Goal: Task Accomplishment & Management: Use online tool/utility

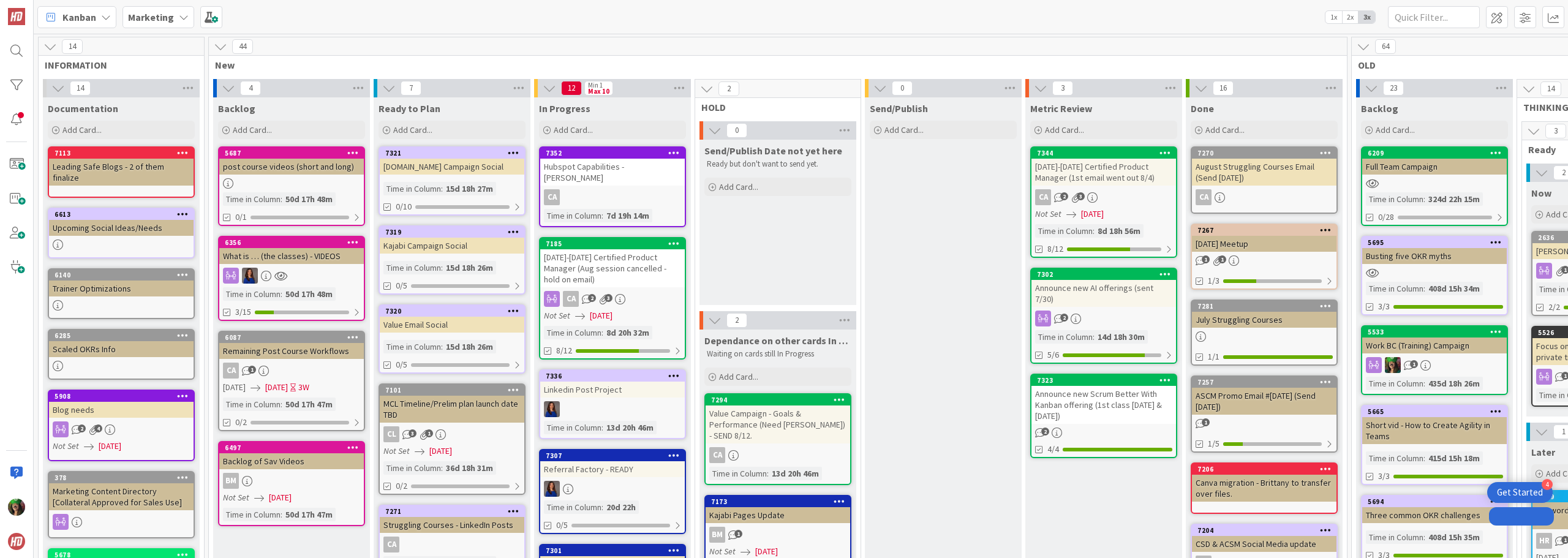
click at [172, 15] on div "Marketing" at bounding box center [158, 17] width 72 height 22
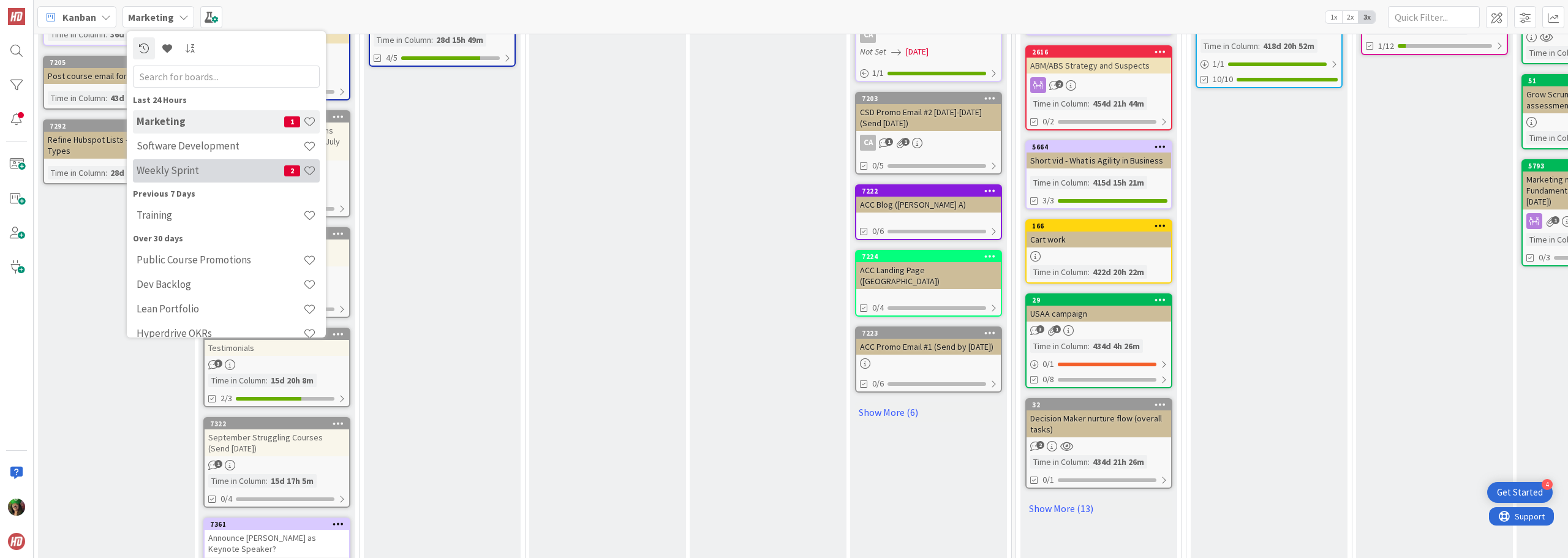
click at [205, 164] on h4 "Weekly Sprint" at bounding box center [210, 170] width 148 height 12
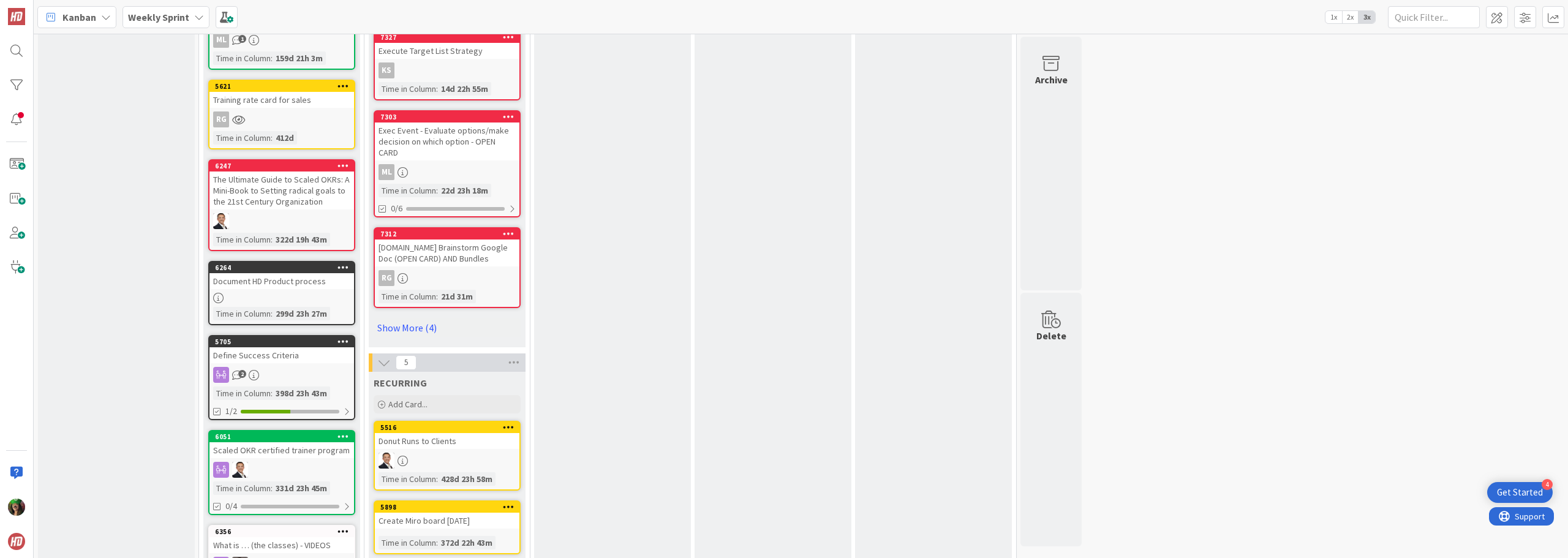
scroll to position [1103, 0]
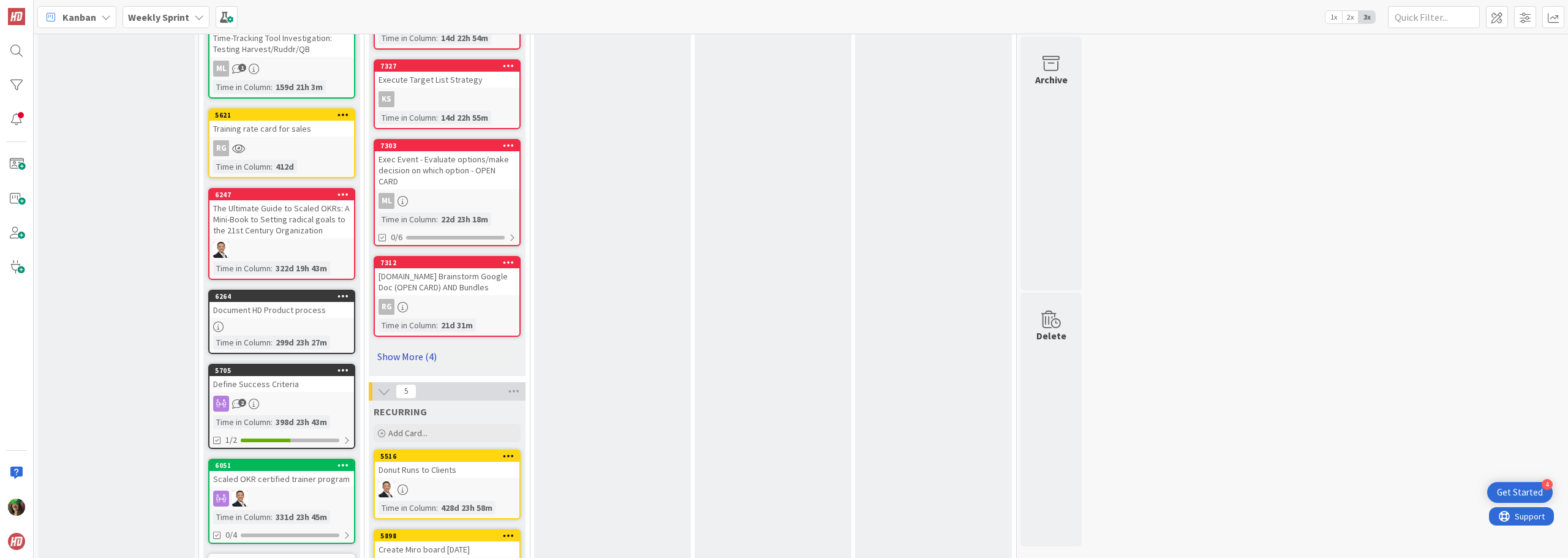
click at [420, 347] on link "Show More (4)" at bounding box center [447, 356] width 147 height 20
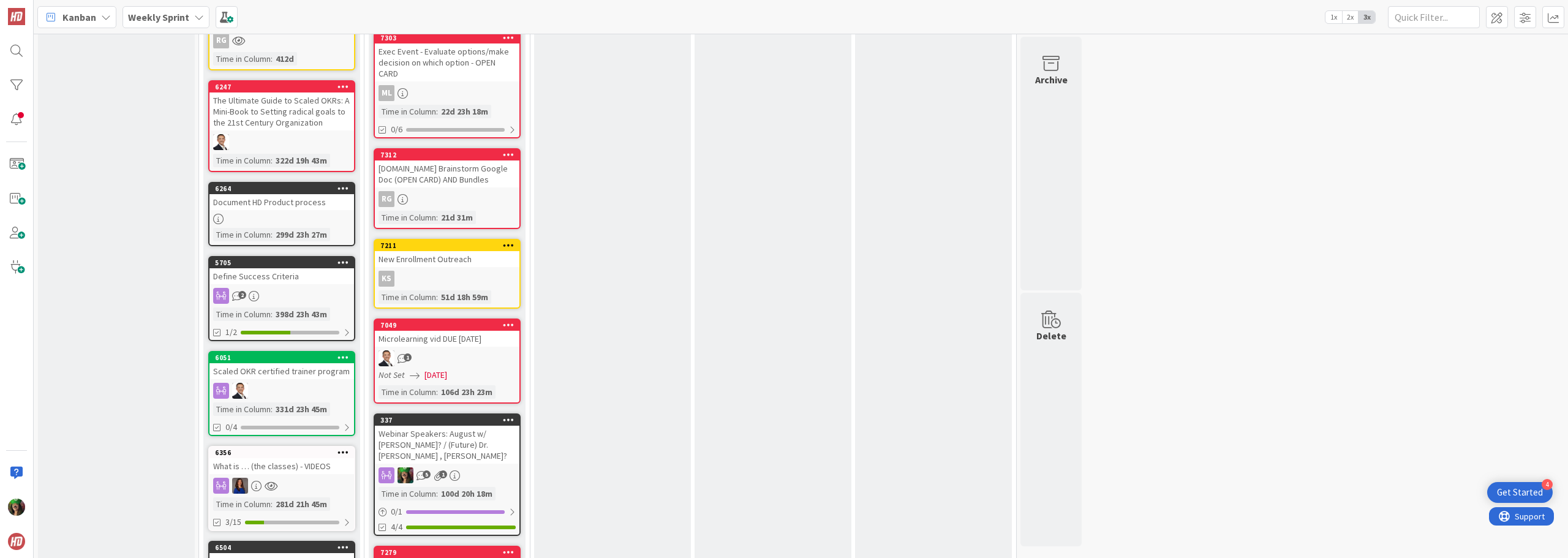
scroll to position [1225, 0]
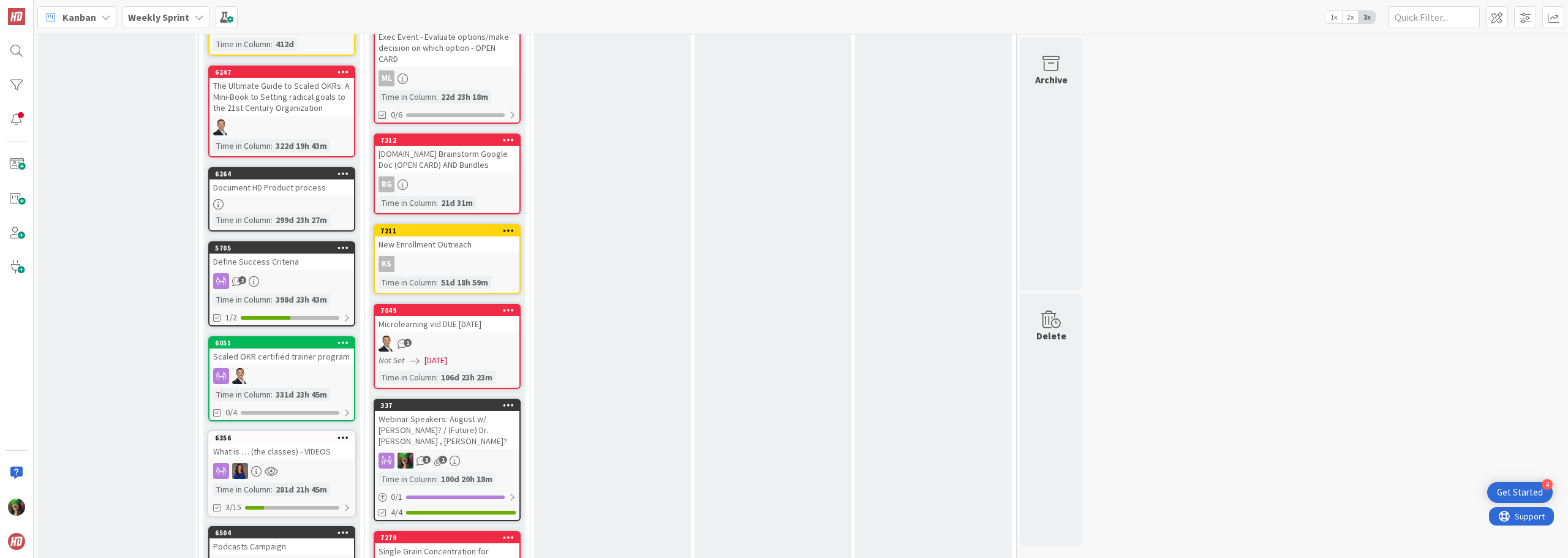
click at [473, 419] on div "Webinar Speakers: August w/ [PERSON_NAME]? / (Future) Dr. [PERSON_NAME] , [PERS…" at bounding box center [447, 430] width 145 height 38
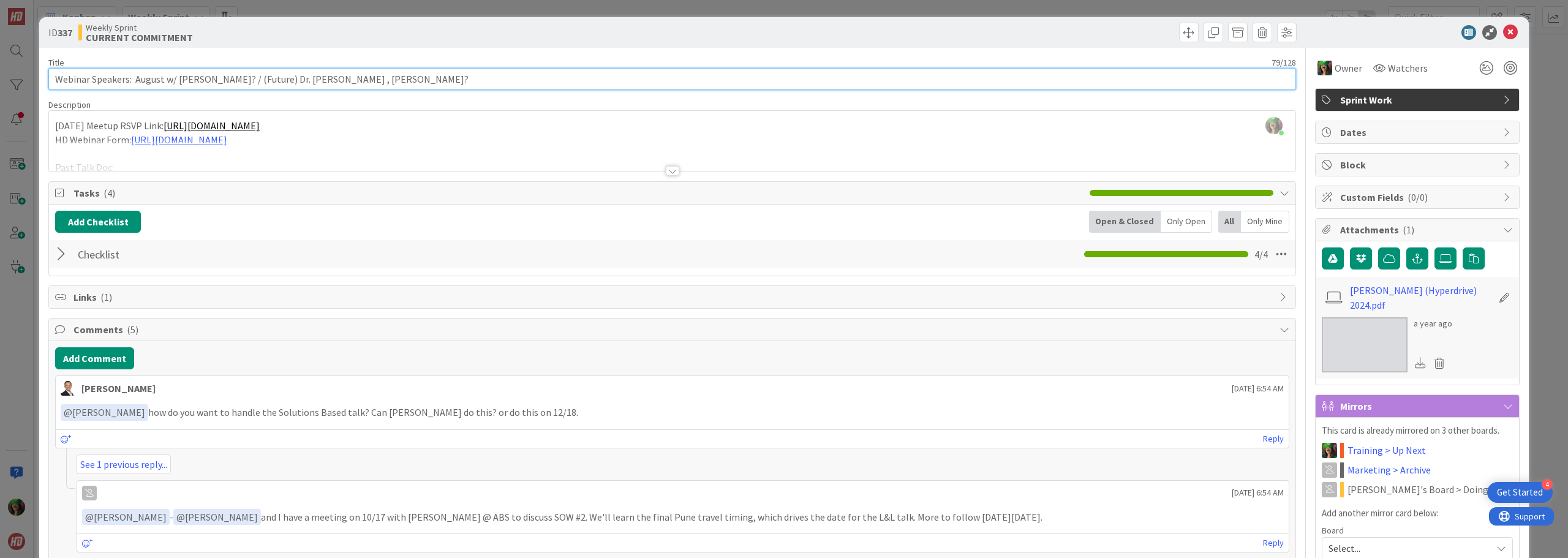
drag, startPoint x: 134, startPoint y: 80, endPoint x: 162, endPoint y: 82, distance: 28.1
click at [162, 82] on input "Webinar Speakers: August w/ [PERSON_NAME]? / (Future) Dr. [PERSON_NAME] , [PERS…" at bounding box center [672, 79] width 1247 height 22
type input "Webinar Speakers: [DATE] w/ [PERSON_NAME]? / (Future) Dr. [PERSON_NAME] , [PERS…"
click at [1503, 28] on icon at bounding box center [1510, 32] width 15 height 15
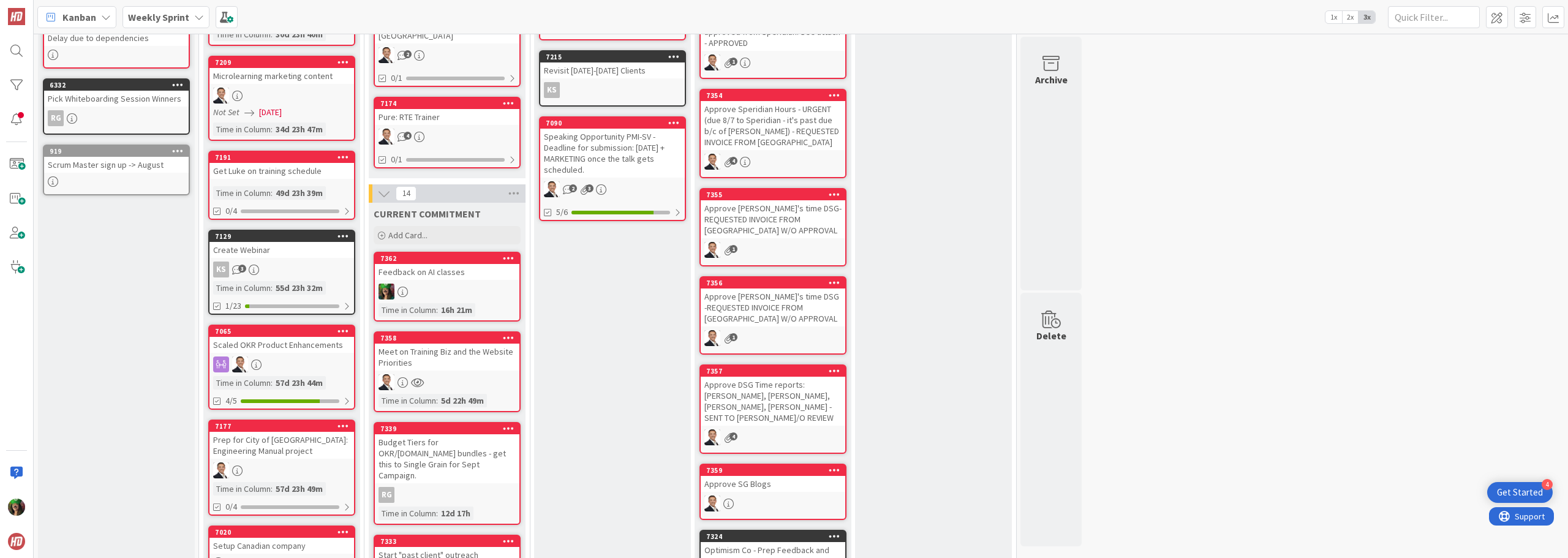
scroll to position [306, 0]
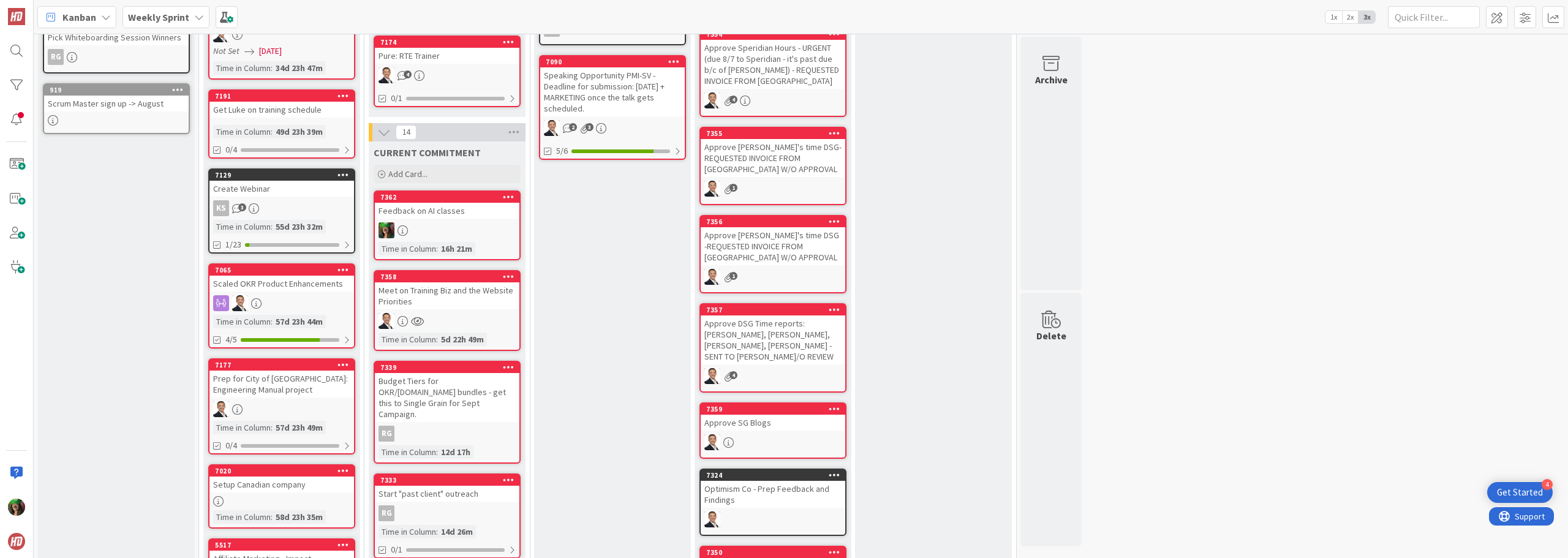
click at [465, 223] on div at bounding box center [447, 230] width 145 height 16
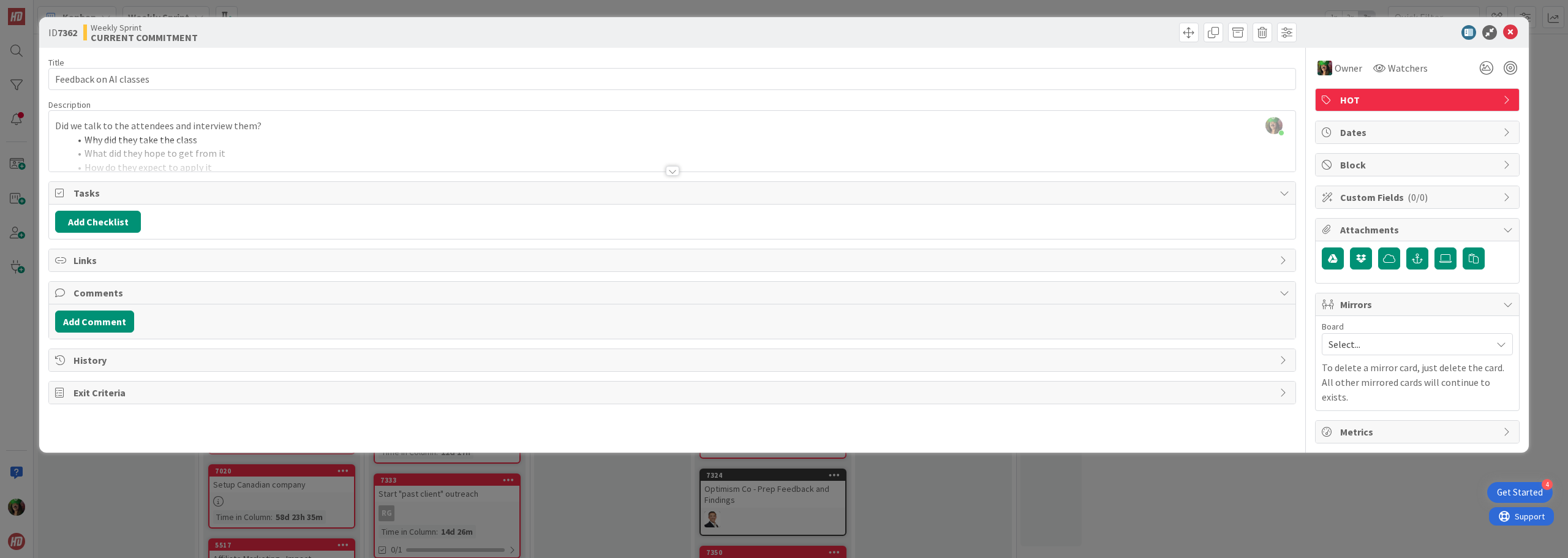
click at [670, 172] on div at bounding box center [673, 170] width 13 height 9
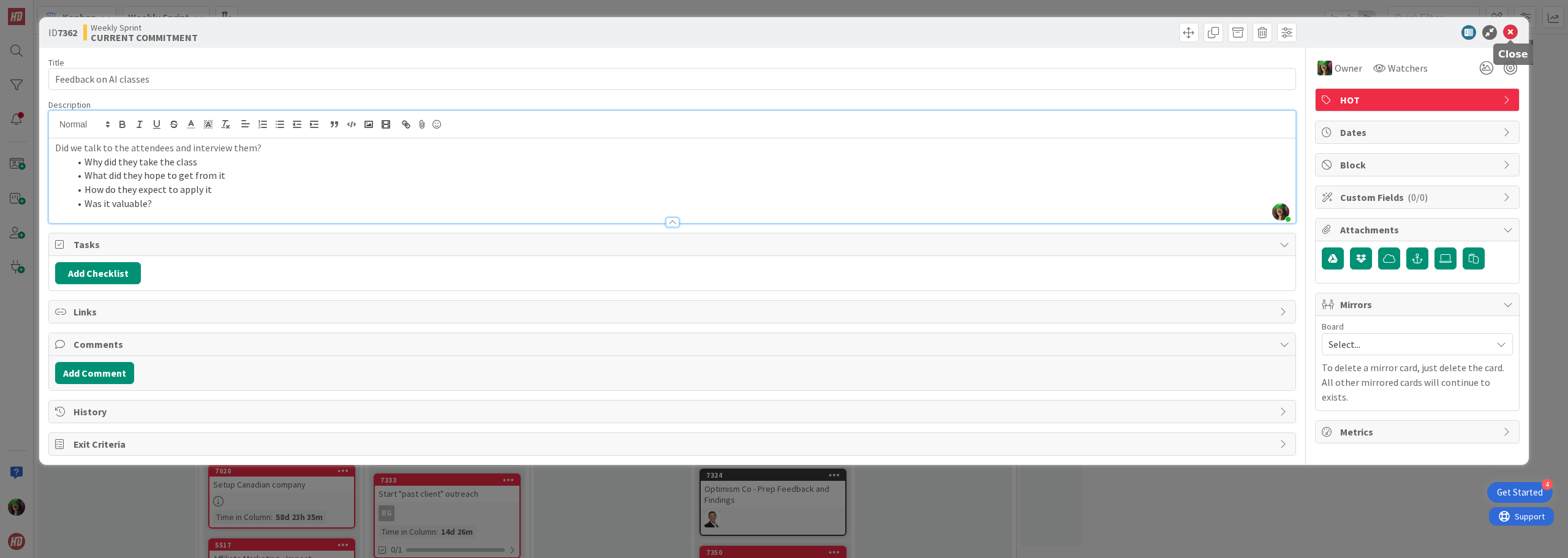
click at [1510, 34] on icon at bounding box center [1510, 32] width 15 height 15
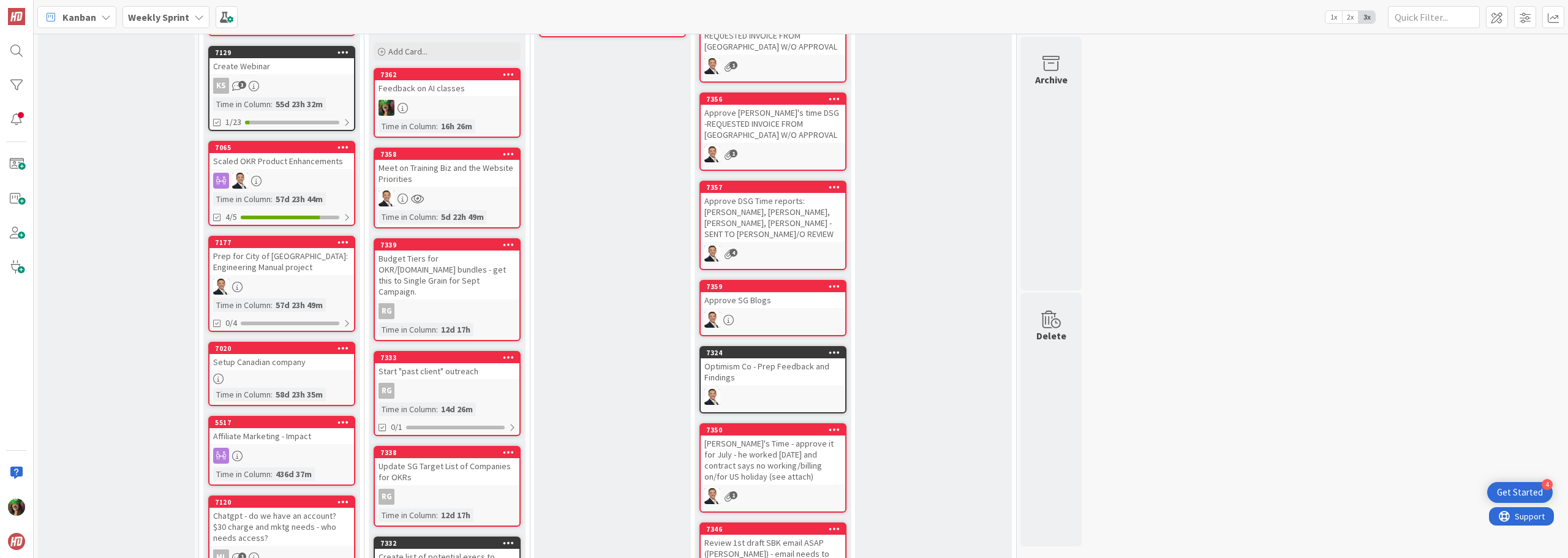
scroll to position [490, 0]
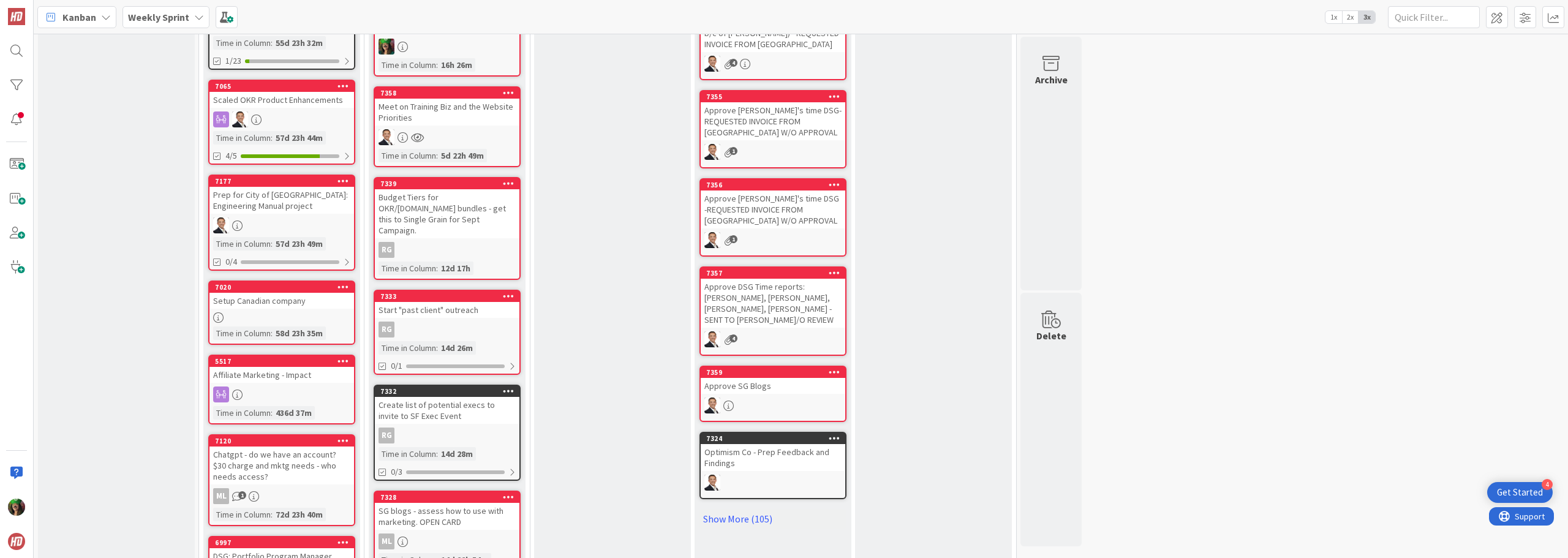
click at [159, 15] on b "Weekly Sprint" at bounding box center [158, 17] width 61 height 12
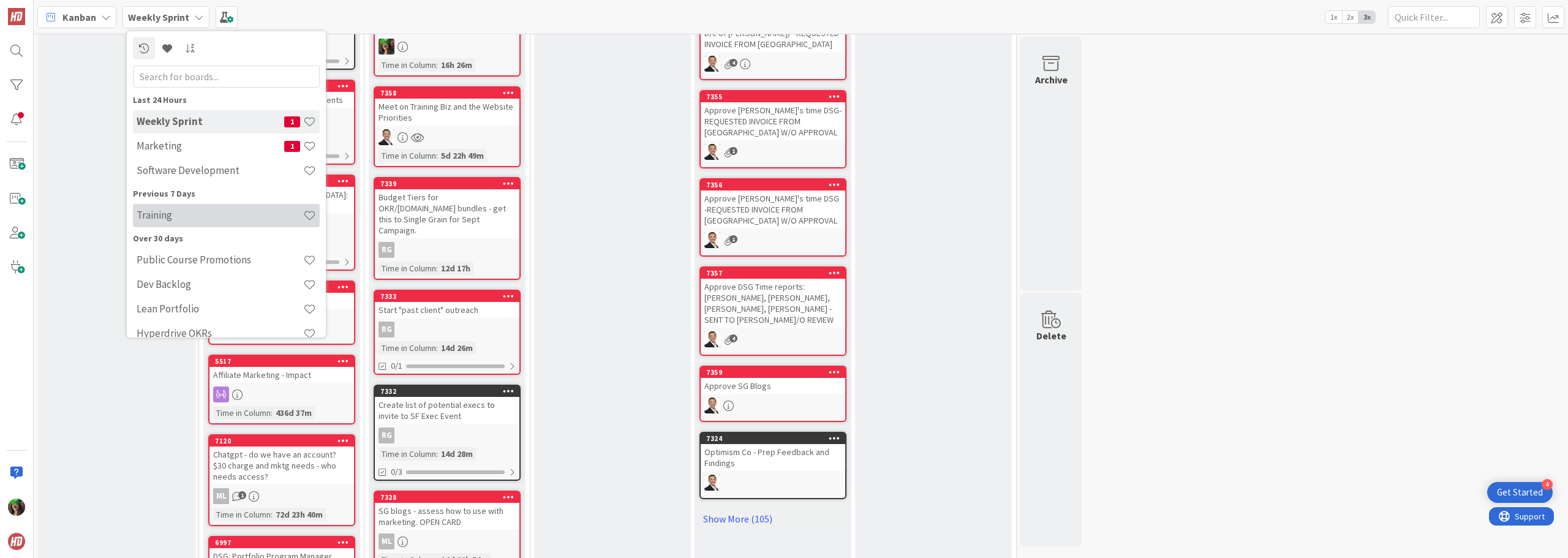
click at [186, 225] on div "Training" at bounding box center [226, 215] width 187 height 23
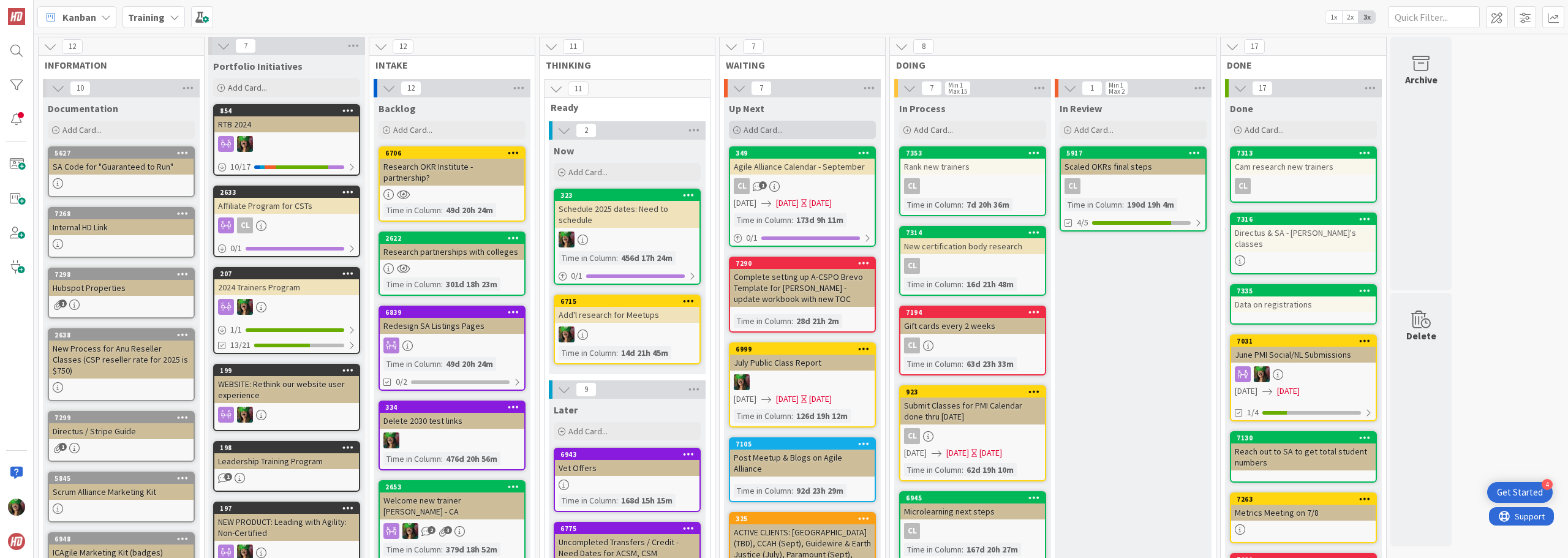
click at [781, 131] on span "Add Card..." at bounding box center [763, 129] width 39 height 11
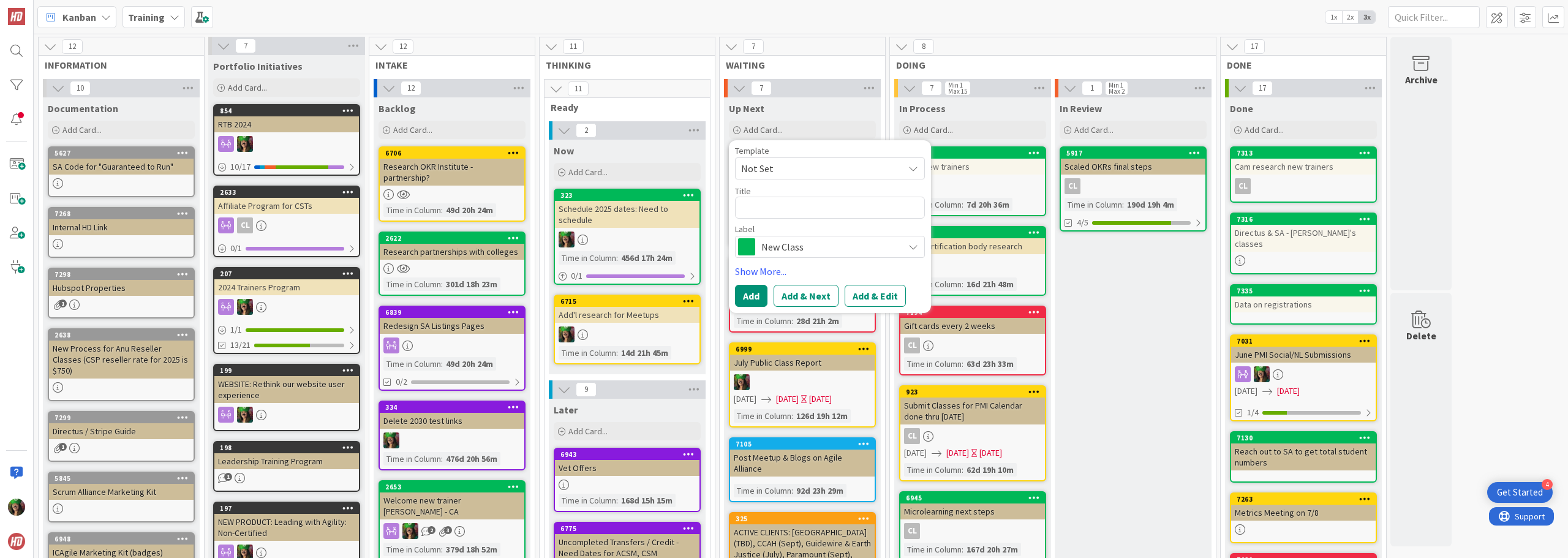
click at [781, 249] on span "New Class" at bounding box center [830, 246] width 136 height 17
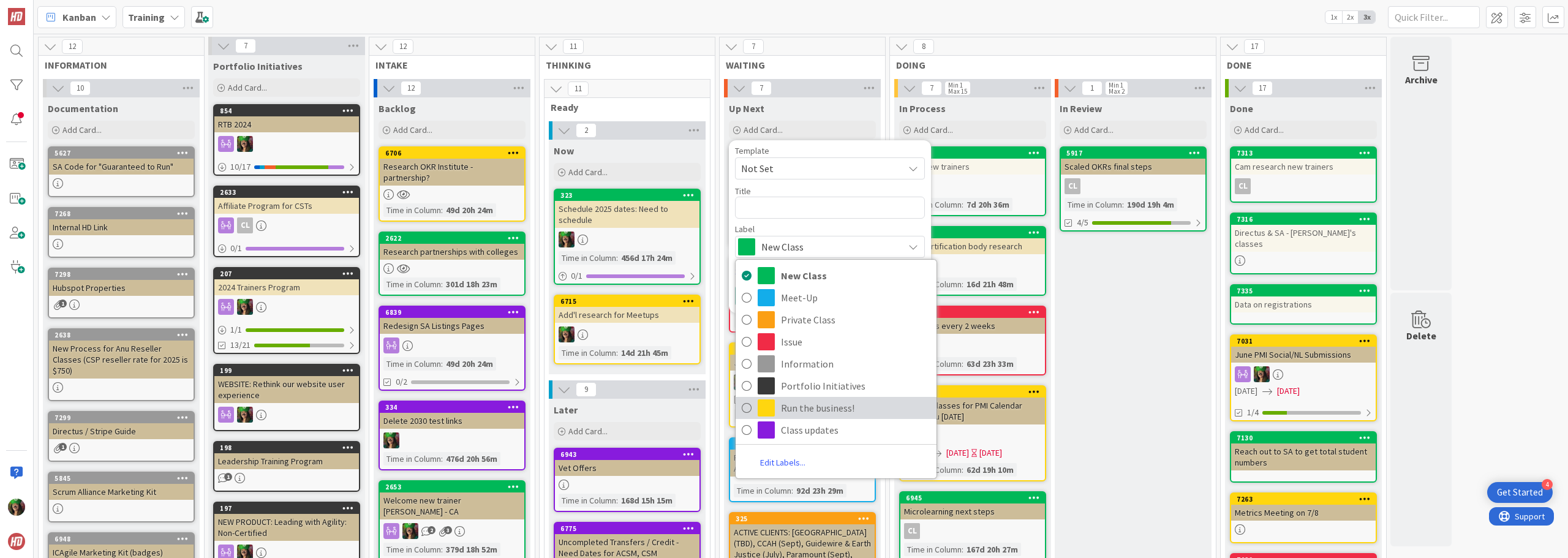
click at [823, 410] on span "Run the business!" at bounding box center [855, 408] width 150 height 18
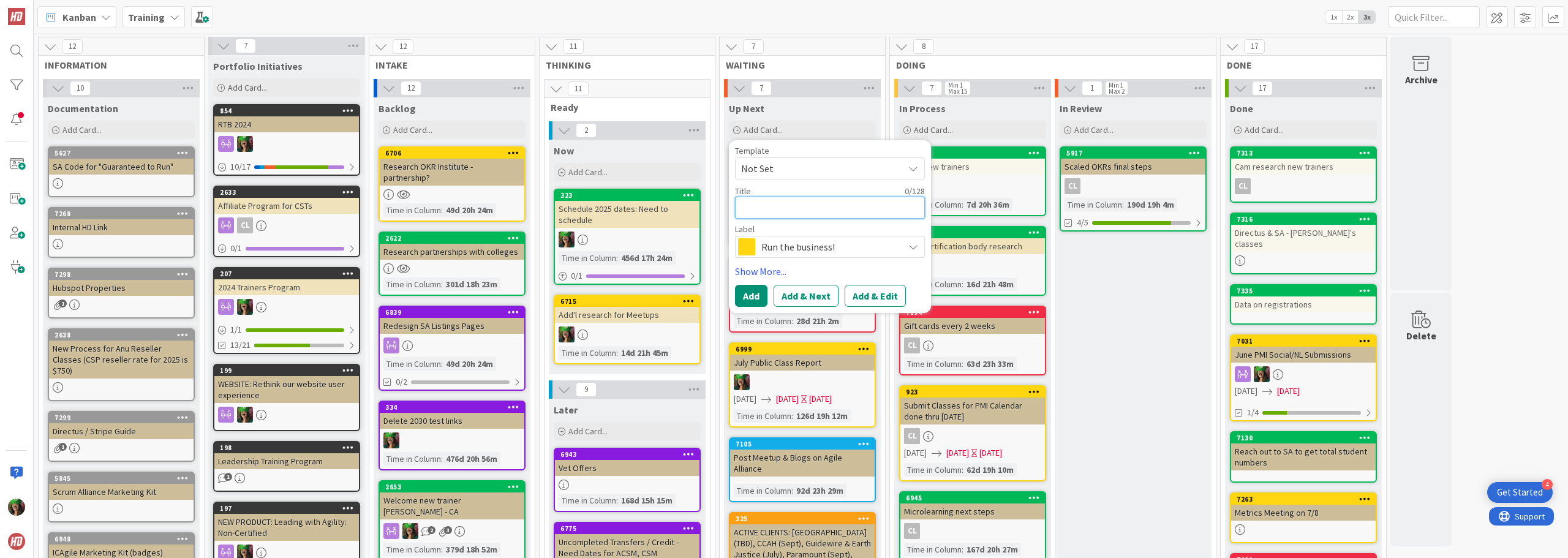
click at [779, 203] on textarea at bounding box center [830, 207] width 190 height 22
type textarea "x"
type textarea "C"
type textarea "x"
type textarea "Ca"
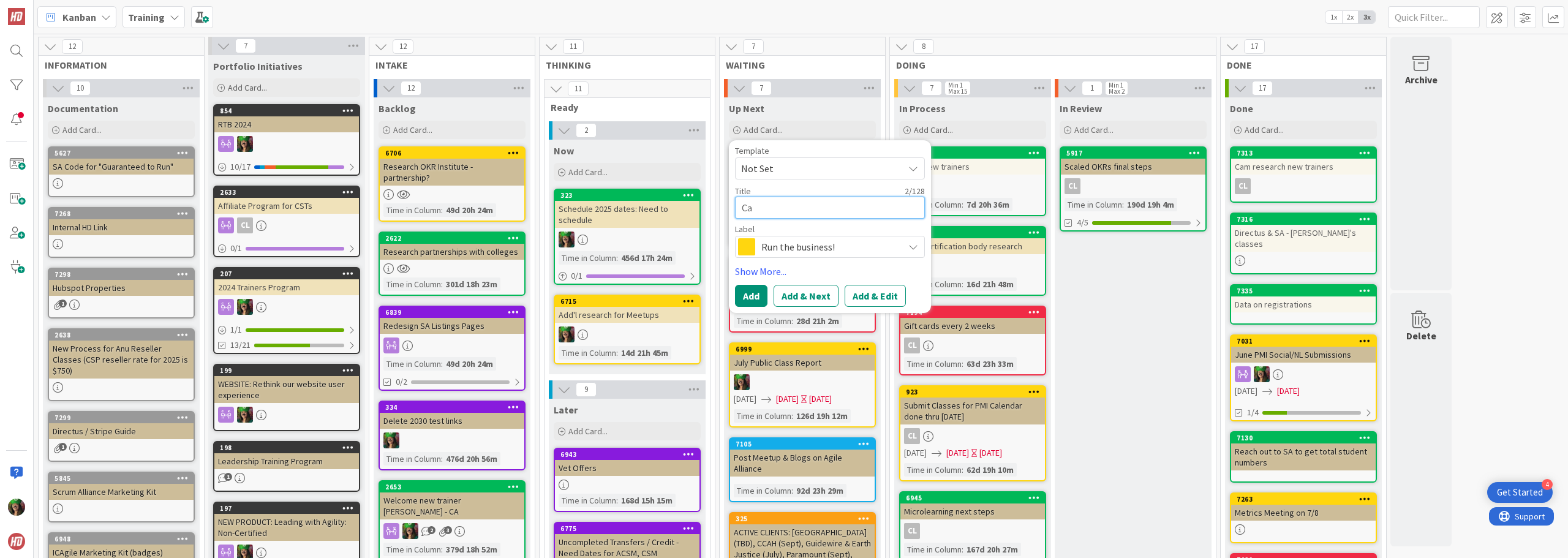
type textarea "x"
type textarea "Cal"
type textarea "x"
type textarea "Call"
type textarea "x"
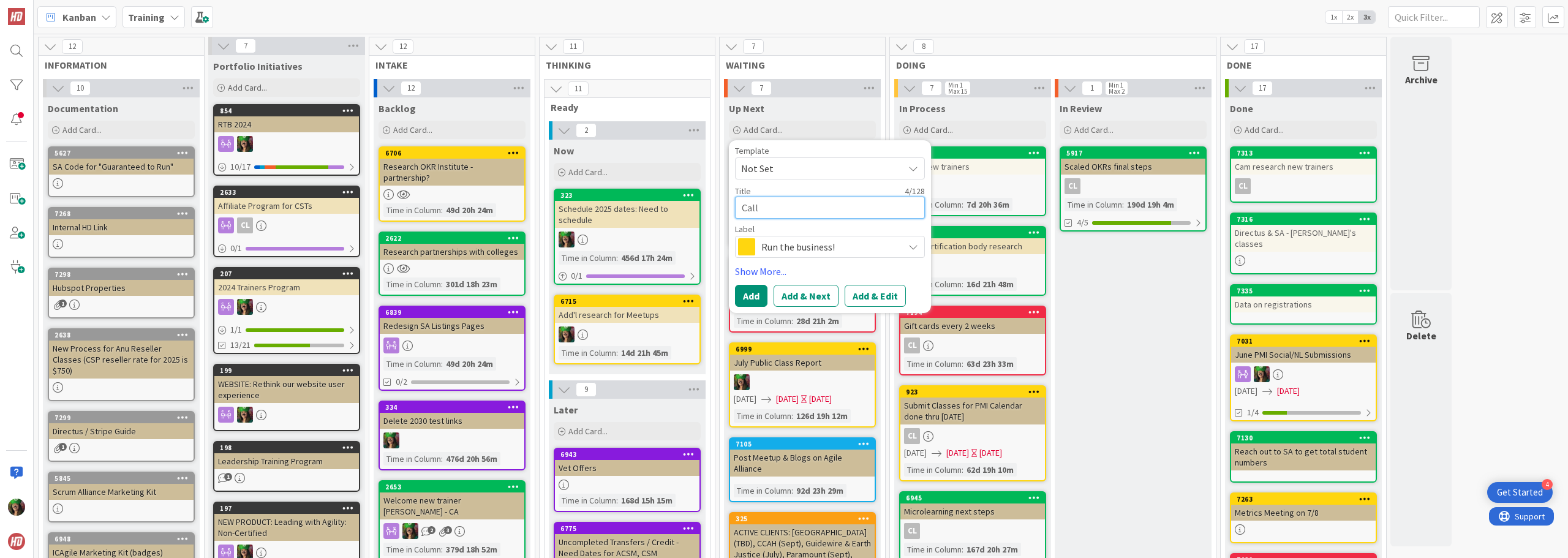
type textarea "Call"
type textarea "x"
type textarea "Call A"
type textarea "x"
type textarea "C"
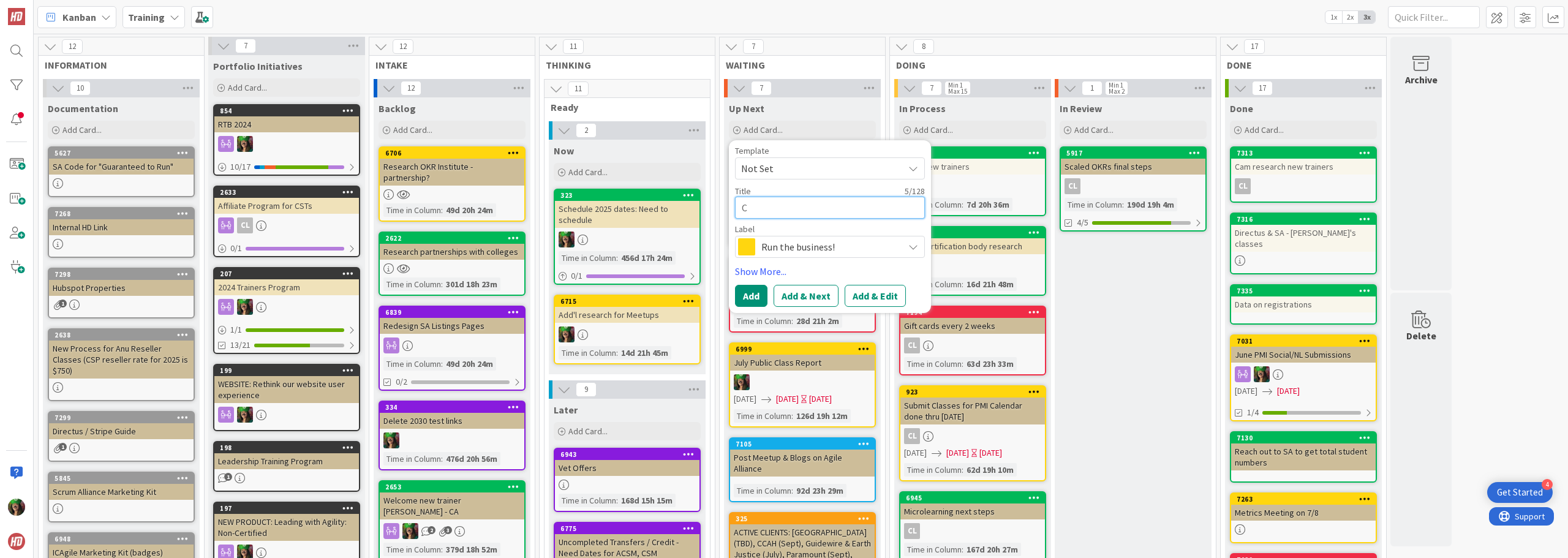
type textarea "x"
click at [150, 22] on b "Training" at bounding box center [146, 17] width 37 height 12
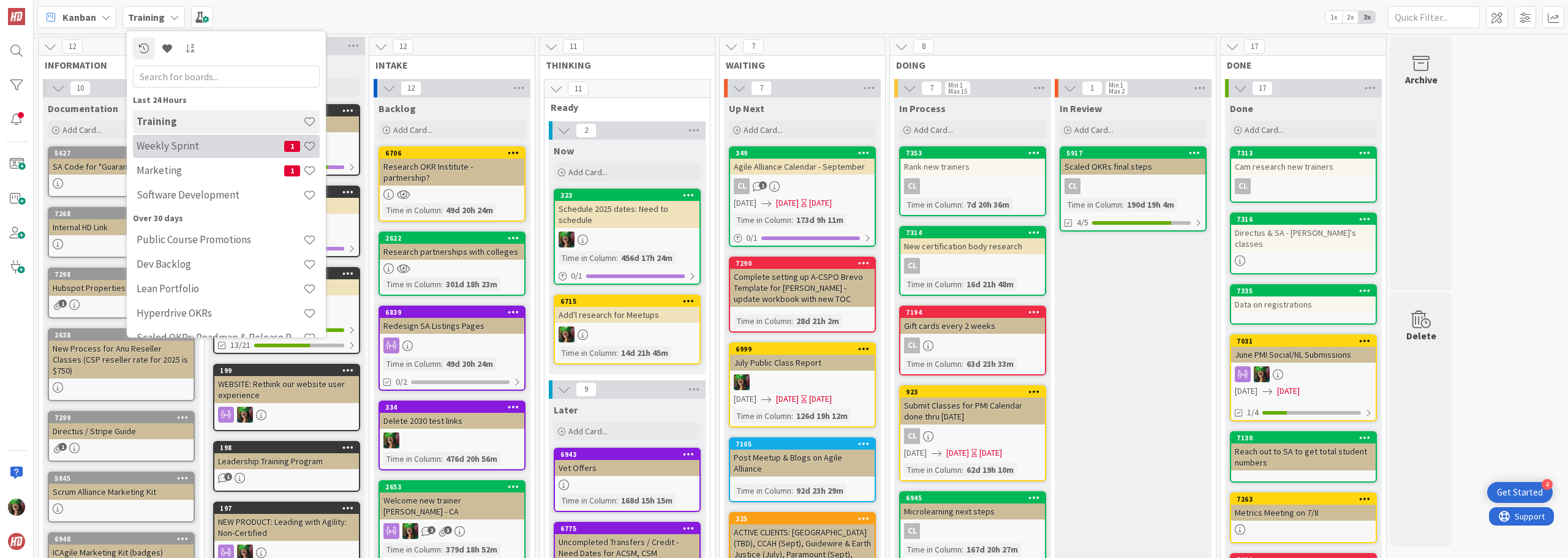
click at [165, 148] on h4 "Weekly Sprint" at bounding box center [210, 145] width 148 height 12
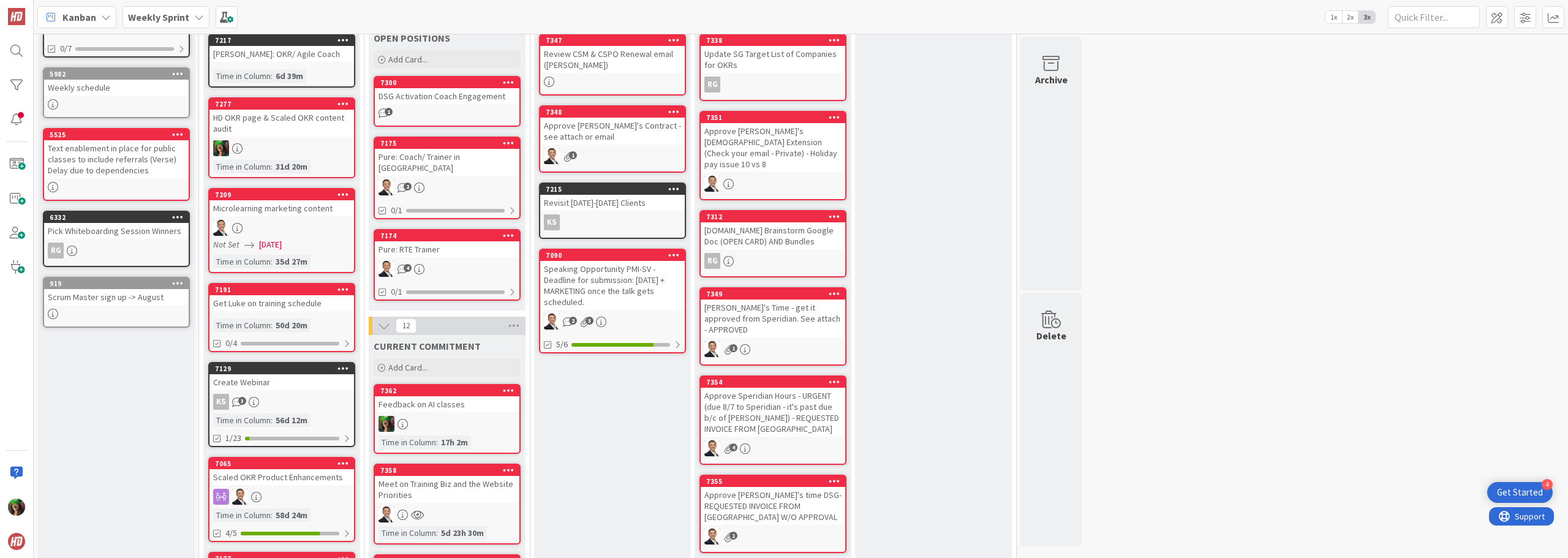
scroll to position [245, 0]
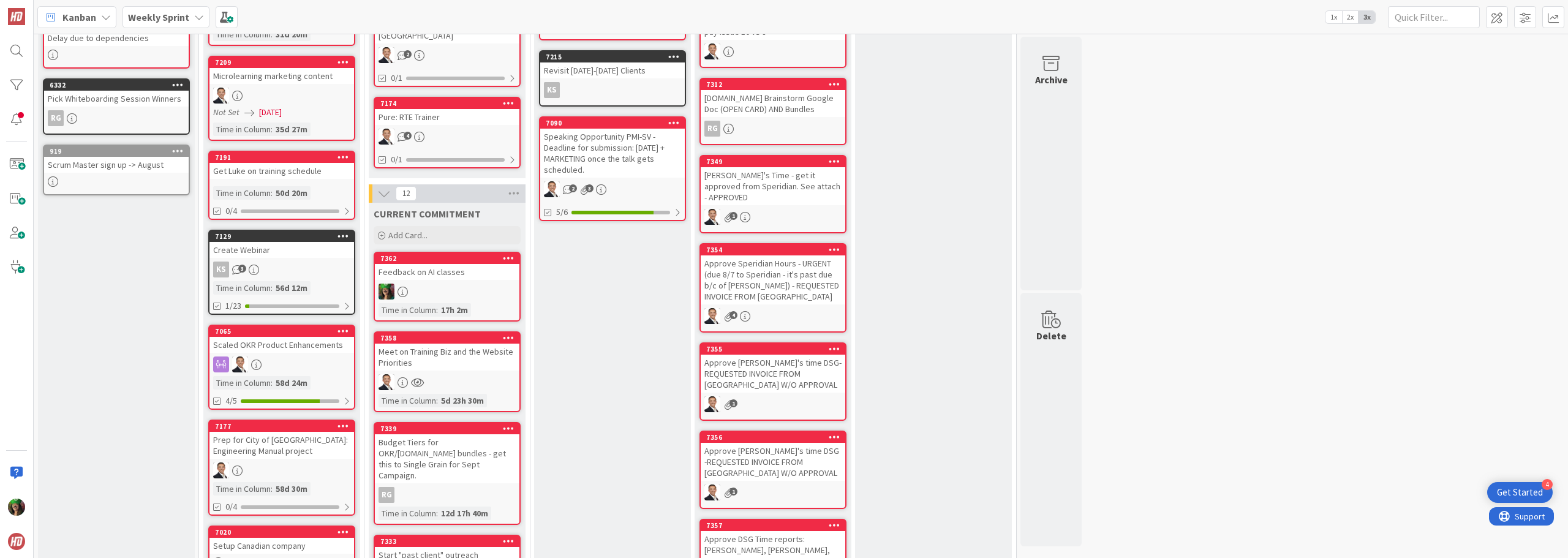
click at [502, 254] on div at bounding box center [508, 259] width 22 height 9
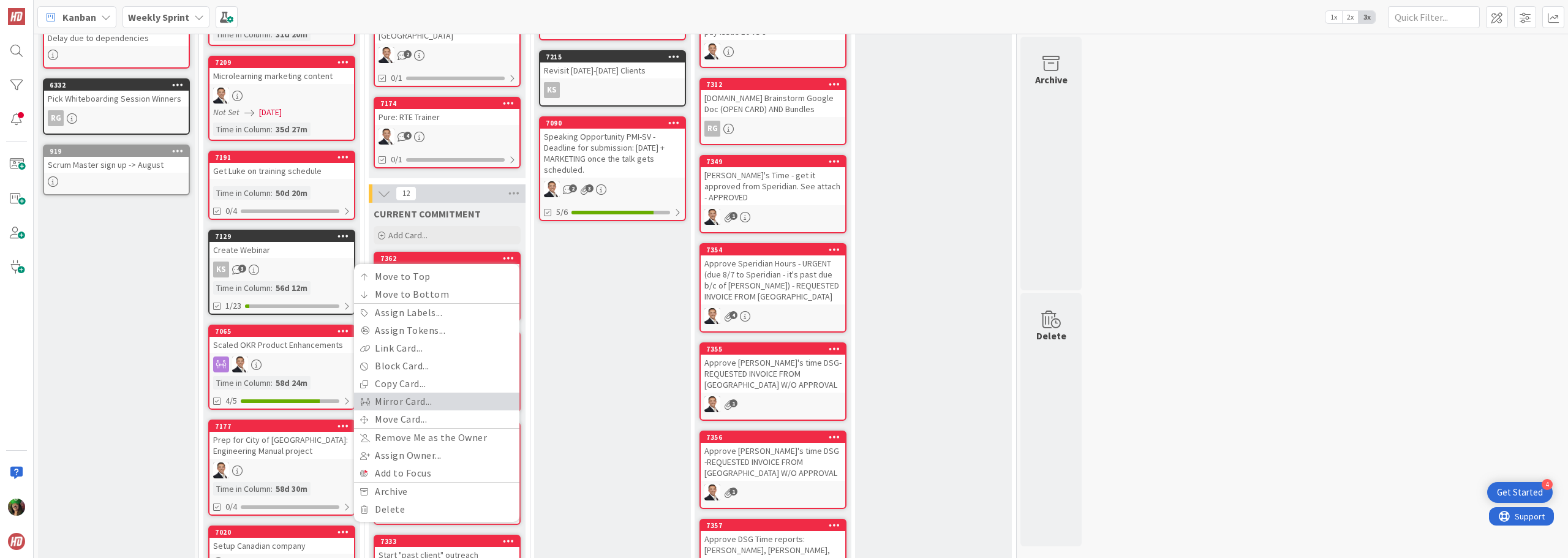
click at [400, 395] on link "Mirror Card..." at bounding box center [437, 402] width 165 height 18
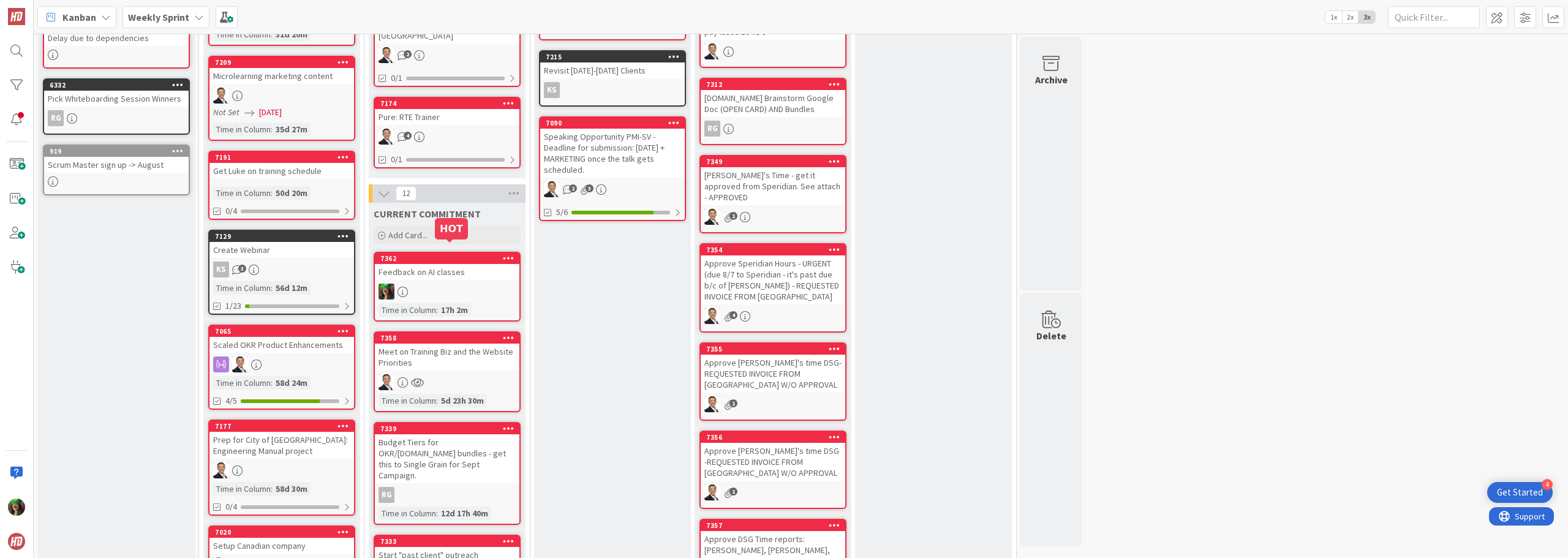
click at [424, 254] on div "7362" at bounding box center [450, 259] width 139 height 9
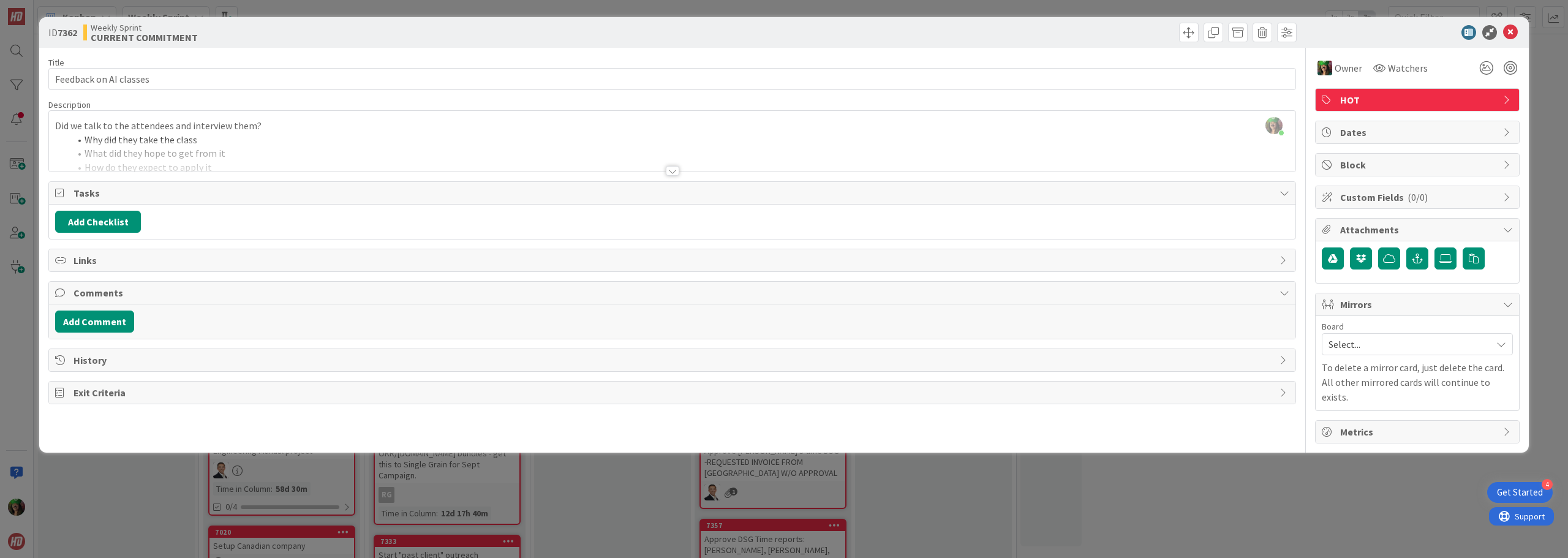
click at [1355, 342] on span "Select..." at bounding box center [1407, 344] width 157 height 17
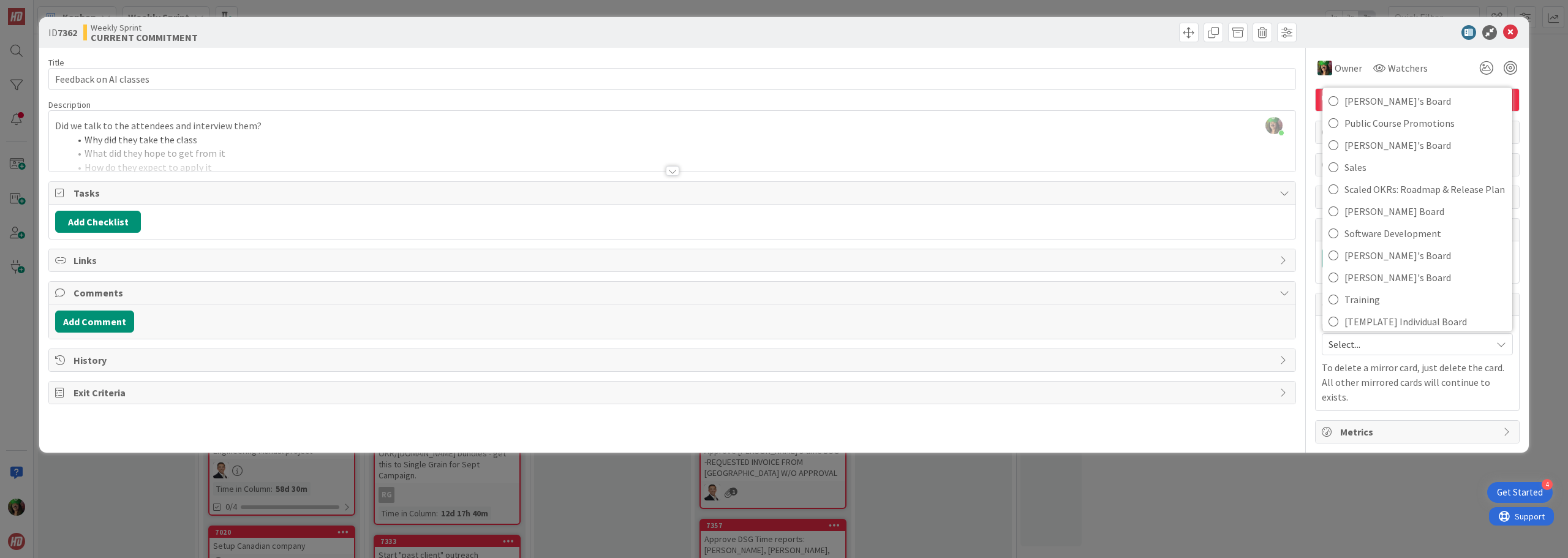
scroll to position [280, 0]
click at [1399, 296] on span "Training" at bounding box center [1425, 293] width 161 height 18
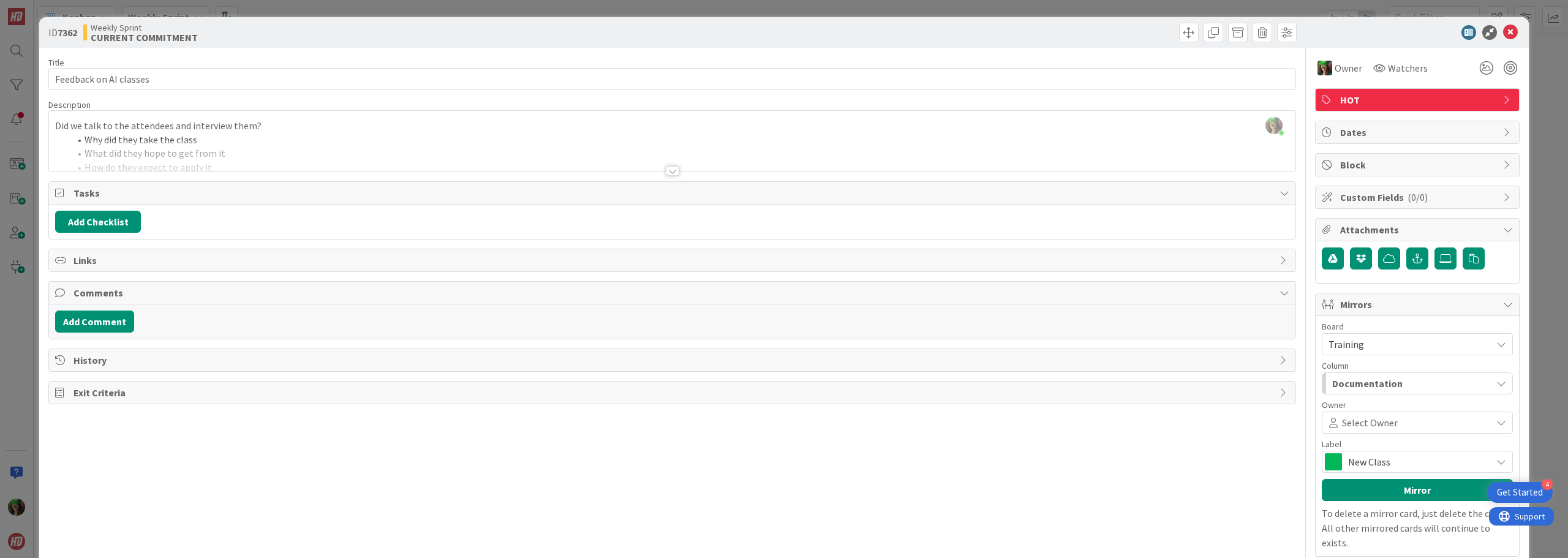
click at [1356, 386] on span "Documentation" at bounding box center [1367, 383] width 70 height 16
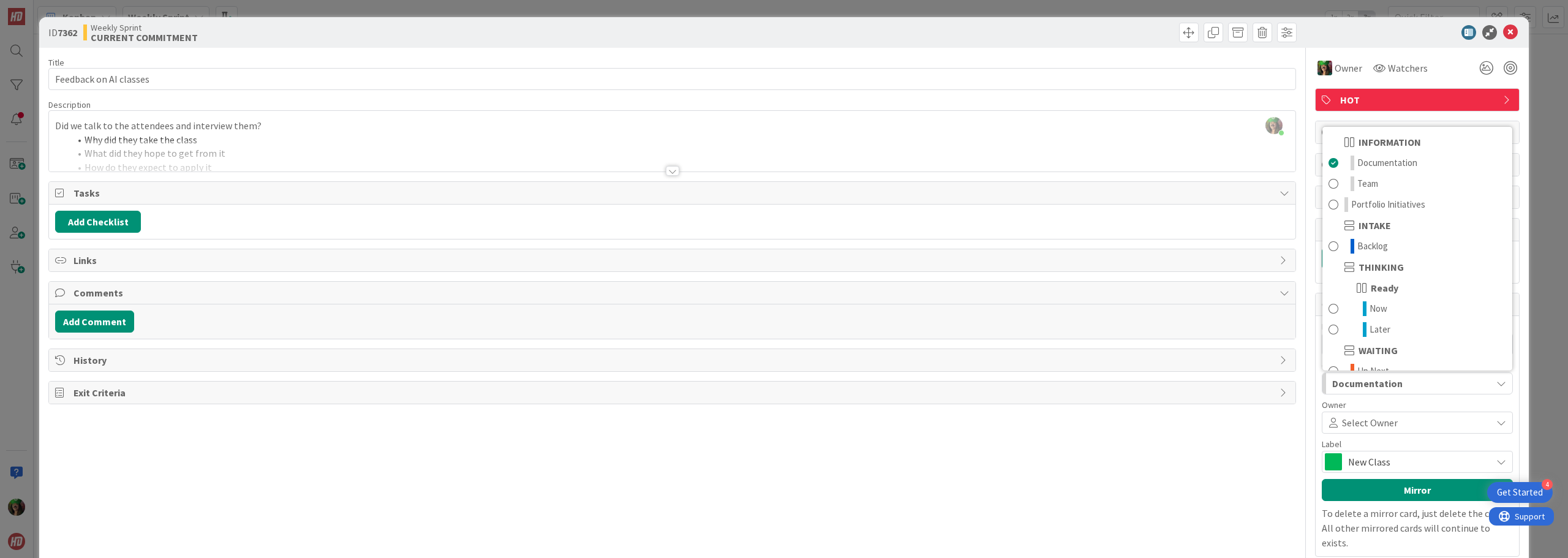
scroll to position [61, 0]
click at [1371, 310] on span "Up Next" at bounding box center [1374, 310] width 32 height 15
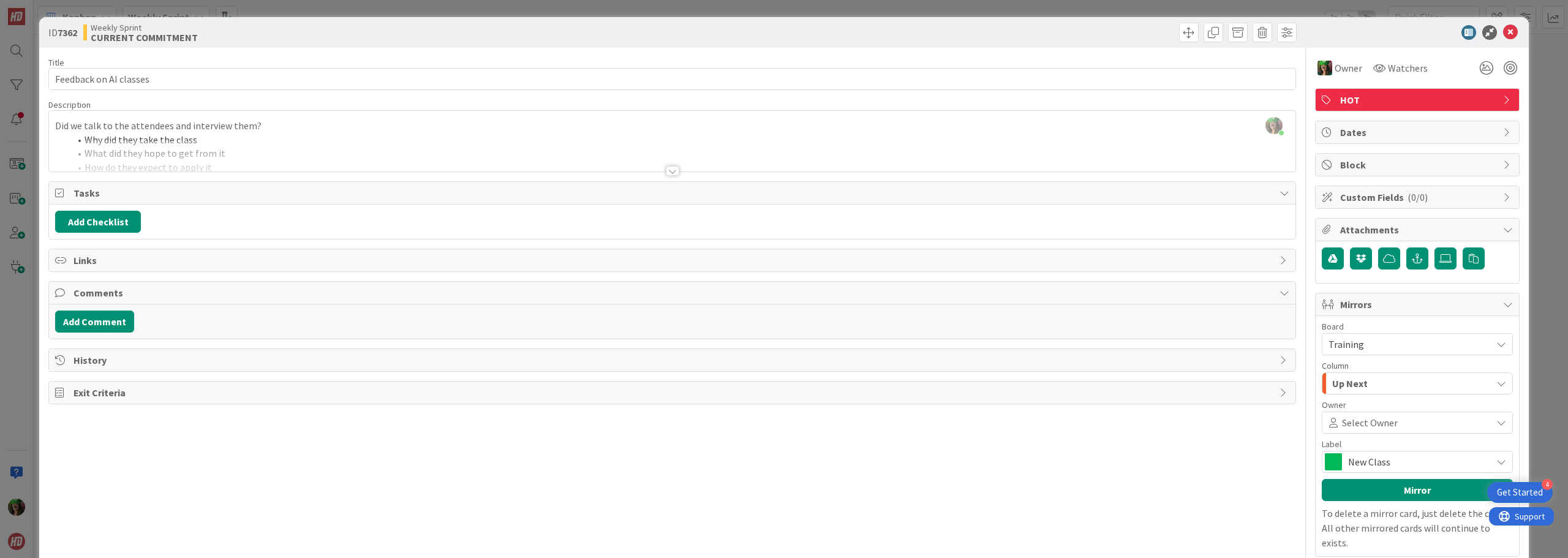
click at [1372, 465] on span "New Class" at bounding box center [1417, 462] width 137 height 17
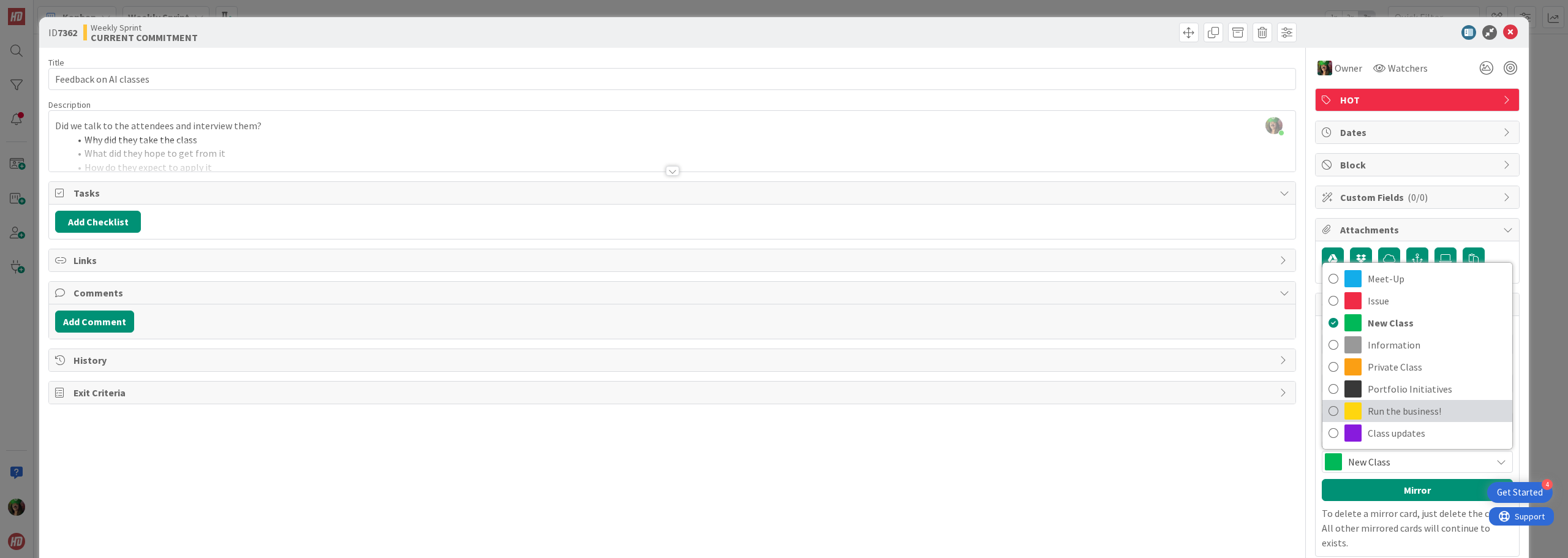
click at [1373, 409] on span "Run the business!" at bounding box center [1437, 410] width 139 height 18
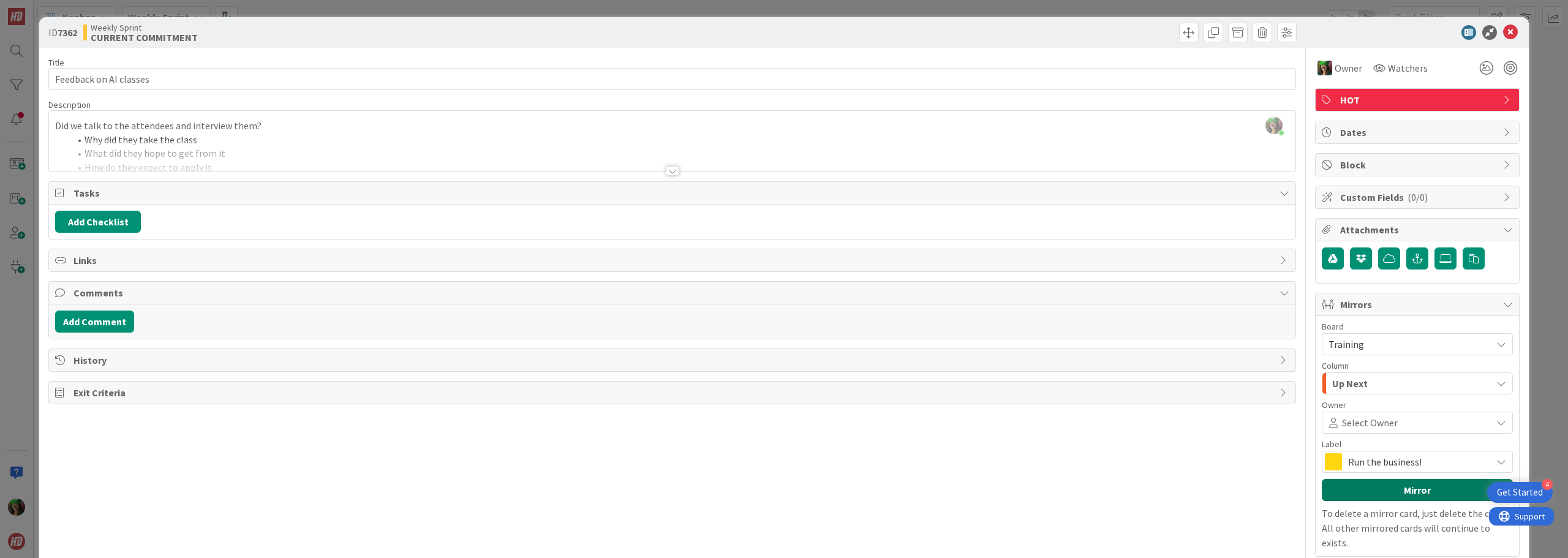
click at [1371, 486] on button "Mirror" at bounding box center [1418, 490] width 191 height 22
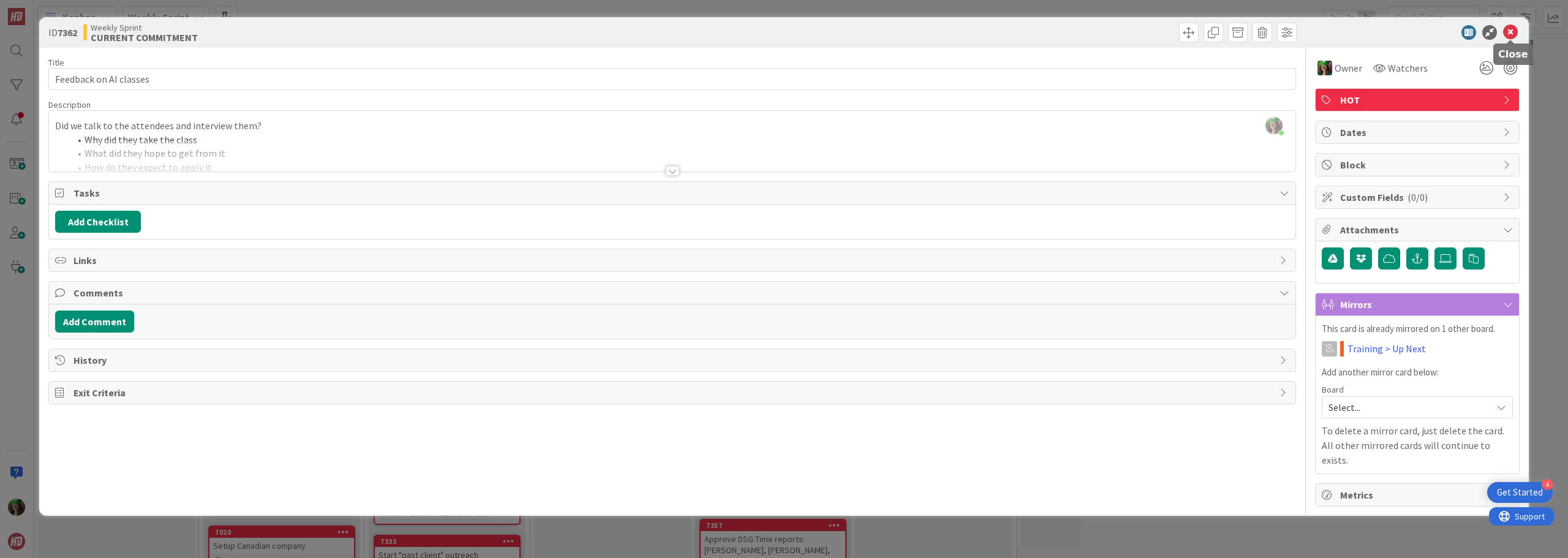
click at [1514, 31] on icon at bounding box center [1510, 32] width 15 height 15
